Goal: Information Seeking & Learning: Understand process/instructions

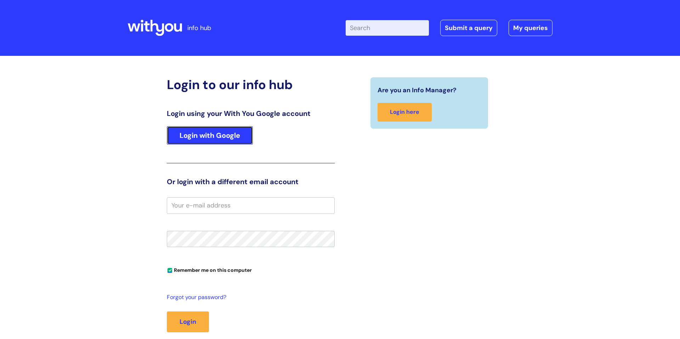
click at [208, 135] on link "Login with Google" at bounding box center [210, 135] width 86 height 18
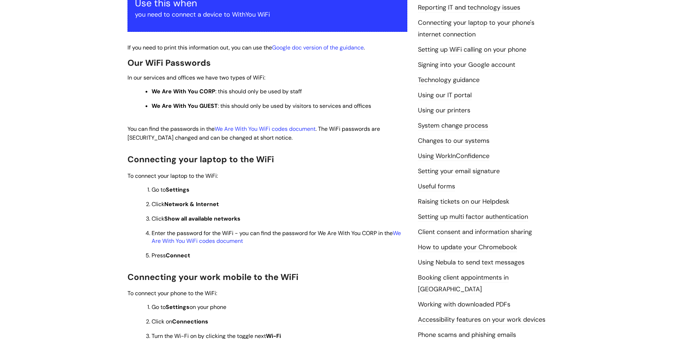
scroll to position [149, 0]
click at [270, 128] on link "We Are With You WiFi codes document" at bounding box center [265, 128] width 101 height 7
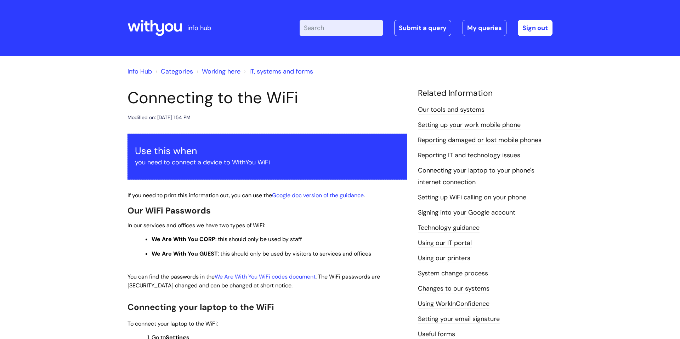
scroll to position [149, 0]
